Goal: Information Seeking & Learning: Learn about a topic

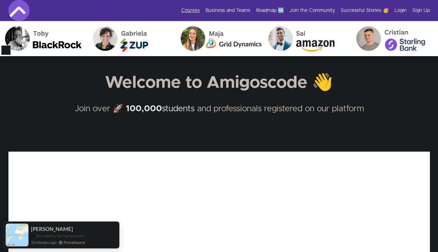
click at [194, 8] on link "Courses" at bounding box center [190, 10] width 19 height 7
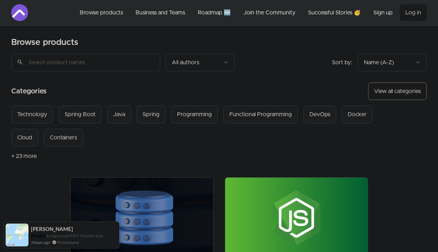
click at [104, 62] on input "search" at bounding box center [85, 63] width 149 height 18
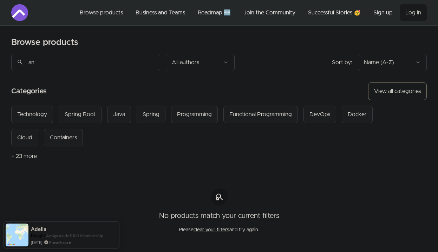
type input "a"
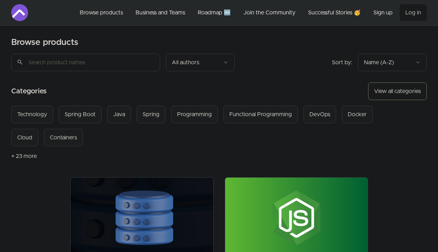
type input "d"
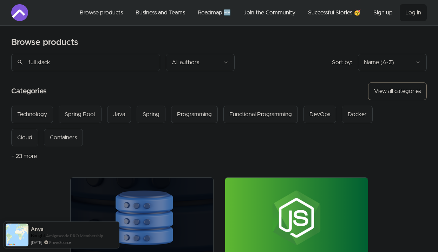
type input "full stack"
